Goal: Find specific page/section: Find specific page/section

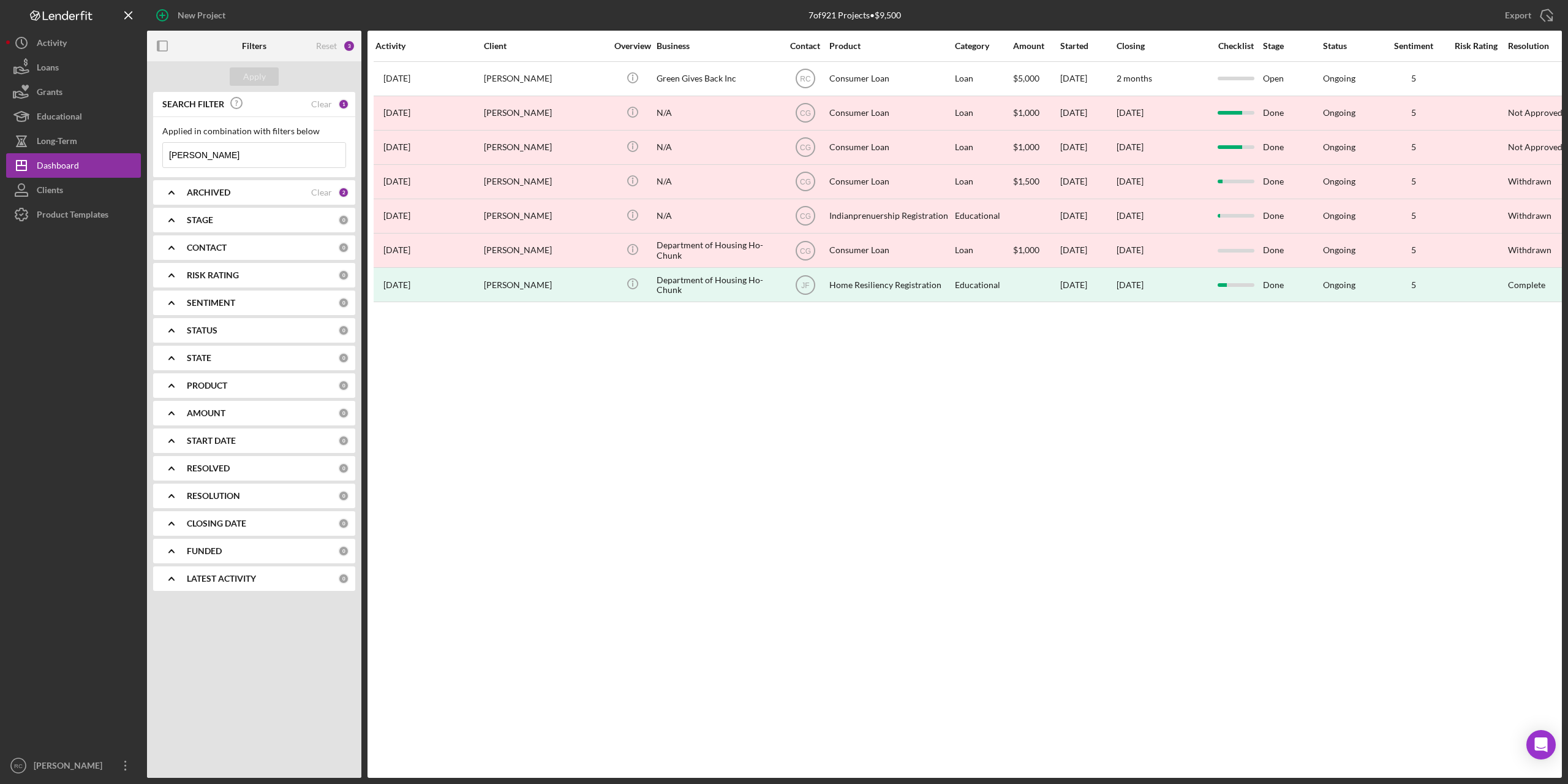
click at [244, 159] on input "[PERSON_NAME]" at bounding box center [254, 155] width 183 height 25
type input "b"
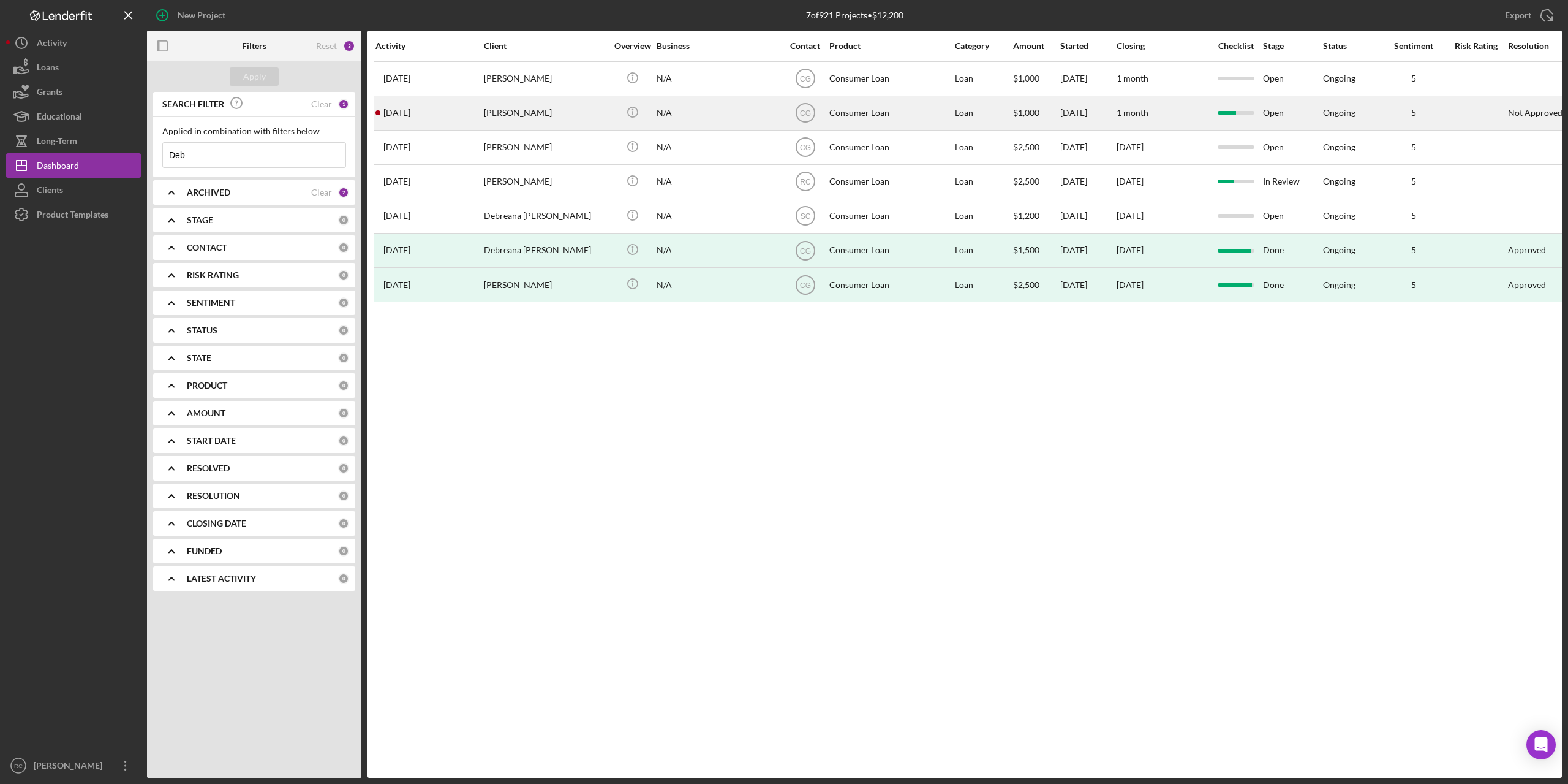
type input "Deb"
click at [532, 109] on div "[PERSON_NAME]" at bounding box center [545, 113] width 123 height 32
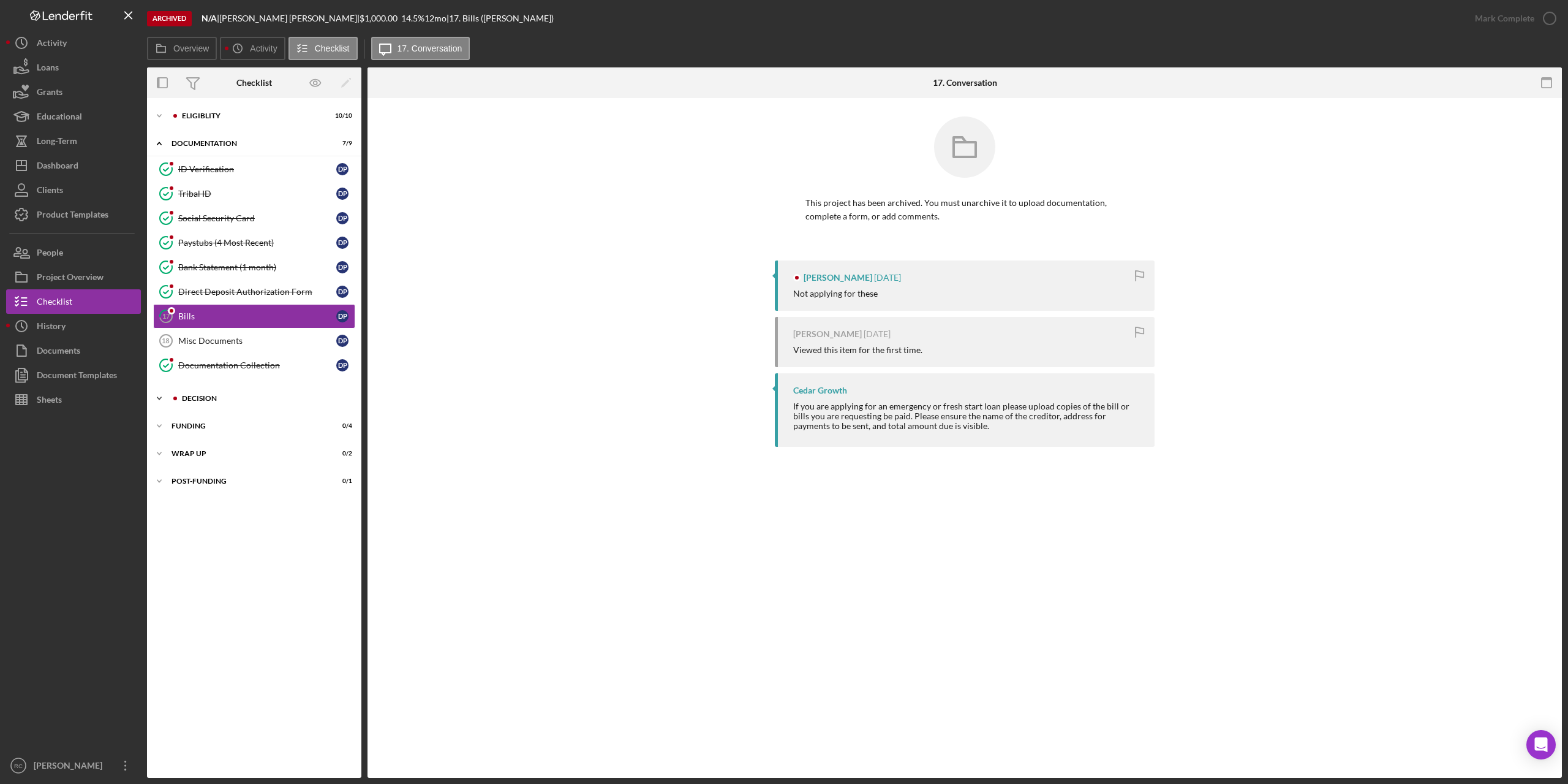
click at [201, 397] on div "Decision" at bounding box center [264, 398] width 164 height 7
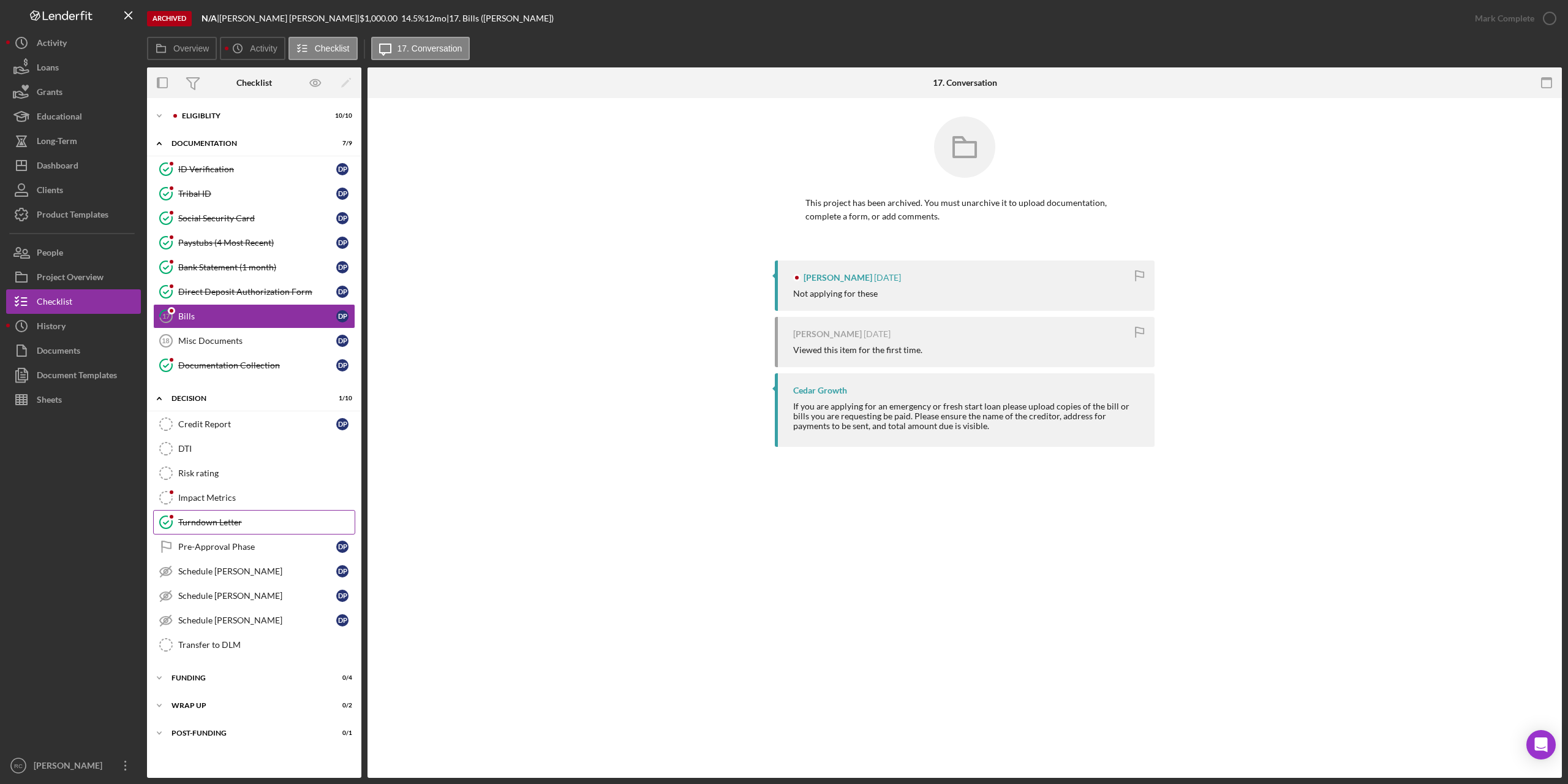
click at [209, 519] on div "Turndown Letter" at bounding box center [266, 522] width 176 height 10
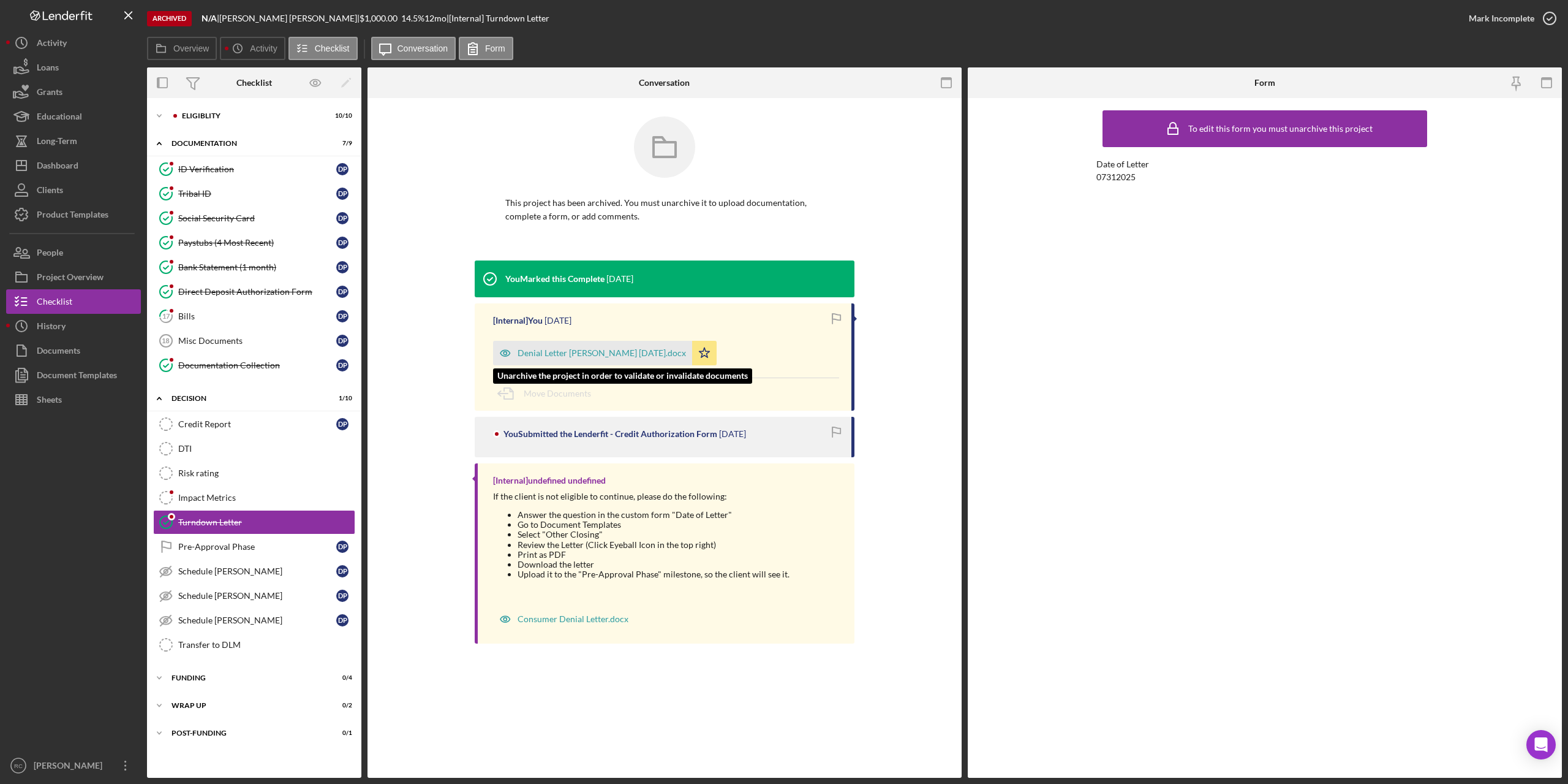
click at [591, 352] on div "Denial Letter [PERSON_NAME] [DATE].docx" at bounding box center [602, 352] width 169 height 10
